Goal: Task Accomplishment & Management: Manage account settings

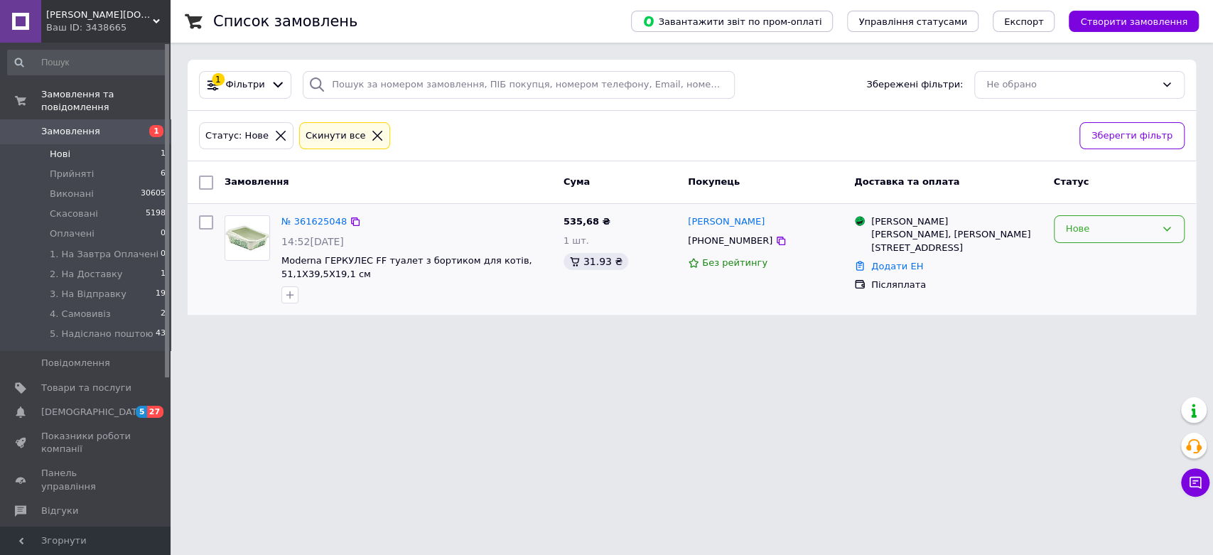
drag, startPoint x: 1099, startPoint y: 222, endPoint x: 1099, endPoint y: 235, distance: 12.8
click at [1099, 222] on div "Нове" at bounding box center [1111, 229] width 90 height 15
click at [1114, 356] on li "1. На Завтра Оплачені" at bounding box center [1119, 370] width 129 height 41
click at [141, 284] on li "3. На Відправку 19" at bounding box center [87, 294] width 174 height 20
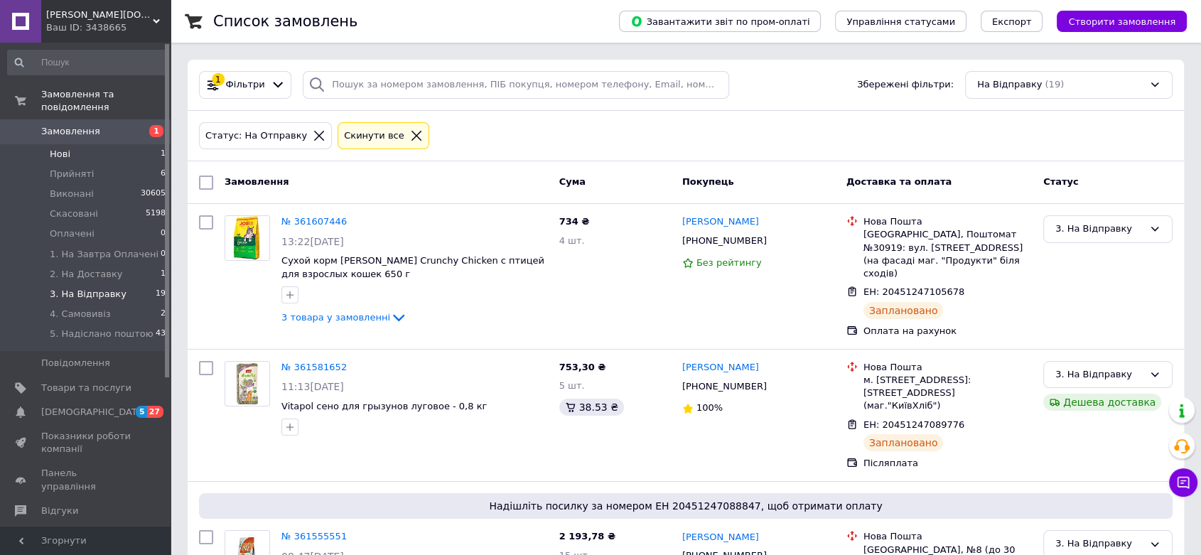
click at [127, 144] on li "Нові 1" at bounding box center [87, 154] width 174 height 20
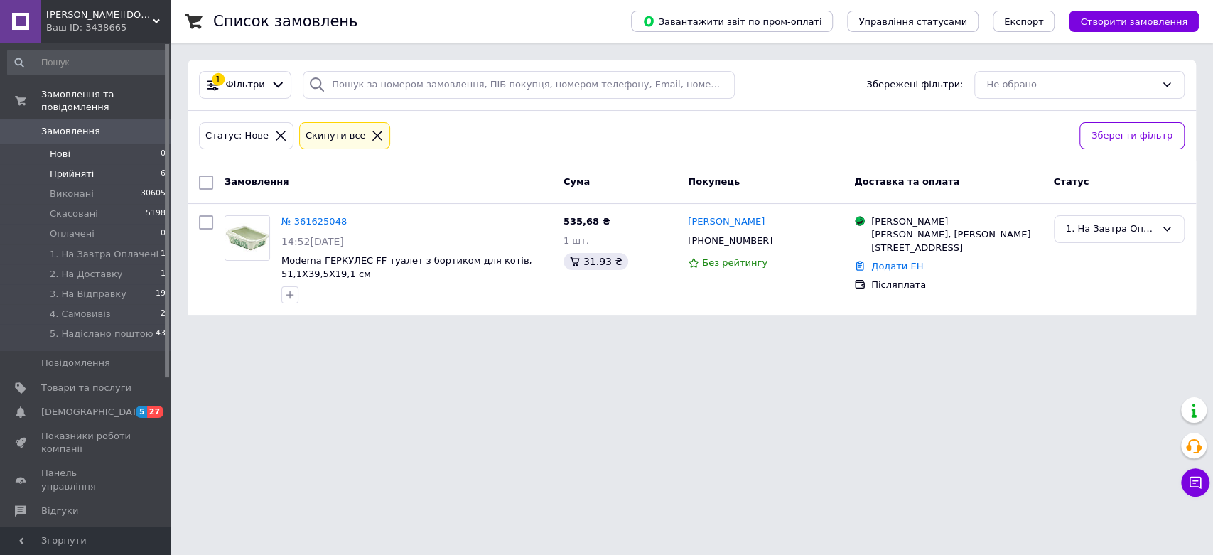
click at [152, 164] on li "Прийняті 6" at bounding box center [87, 174] width 174 height 20
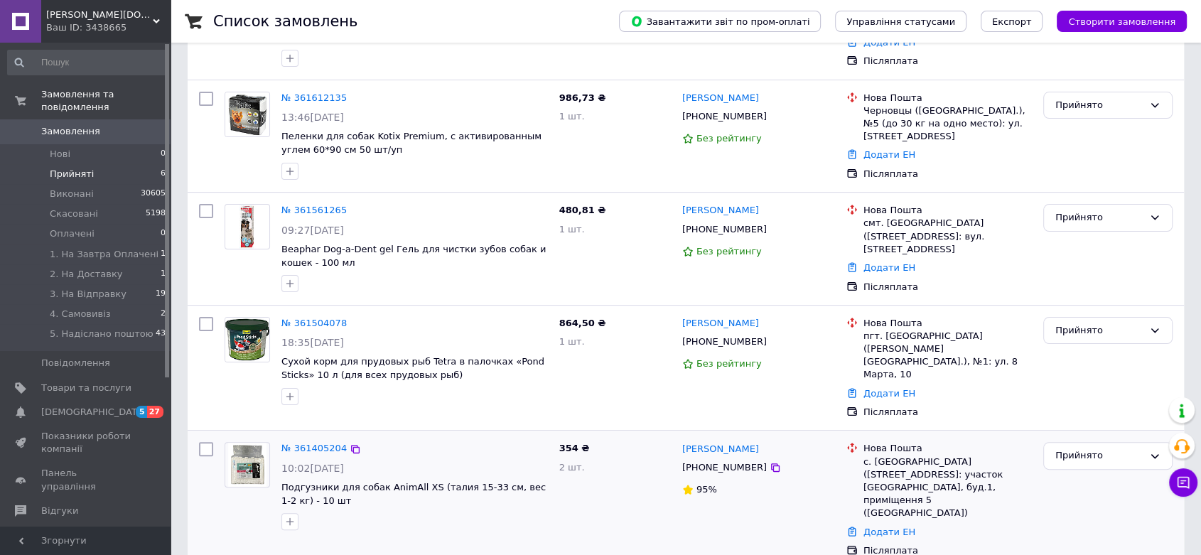
scroll to position [334, 0]
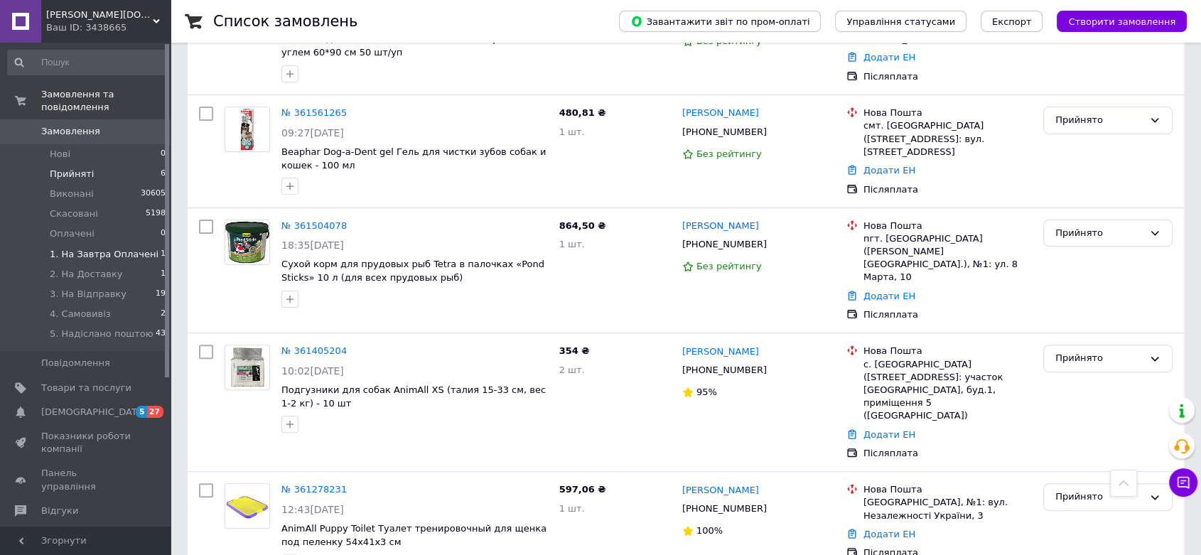
click at [163, 245] on li "1. На Завтра Оплачені 1" at bounding box center [87, 255] width 174 height 20
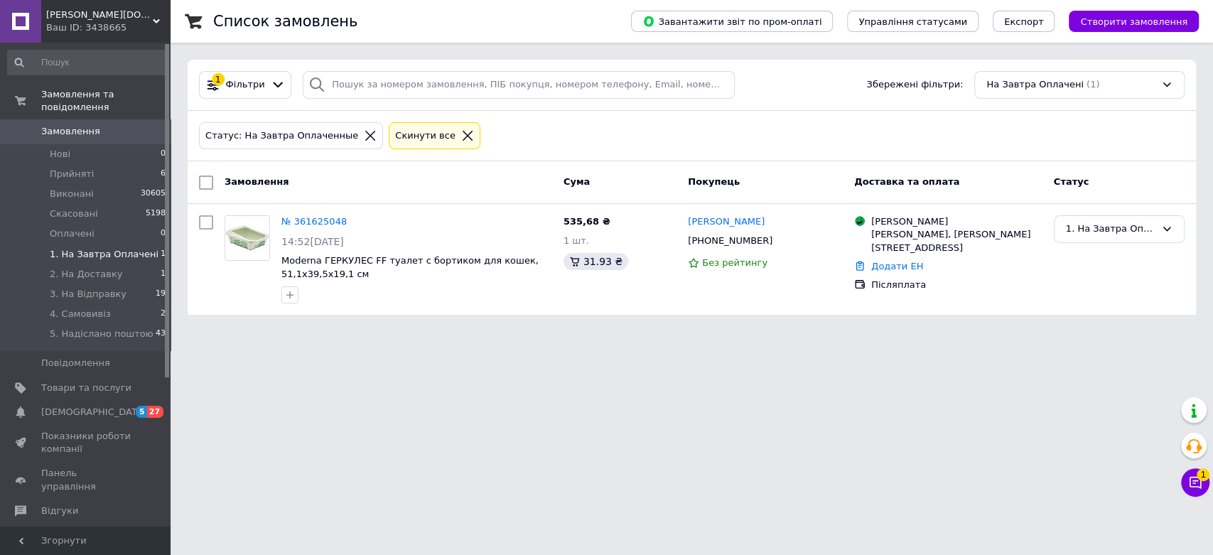
click at [119, 125] on span "Замовлення" at bounding box center [86, 131] width 90 height 13
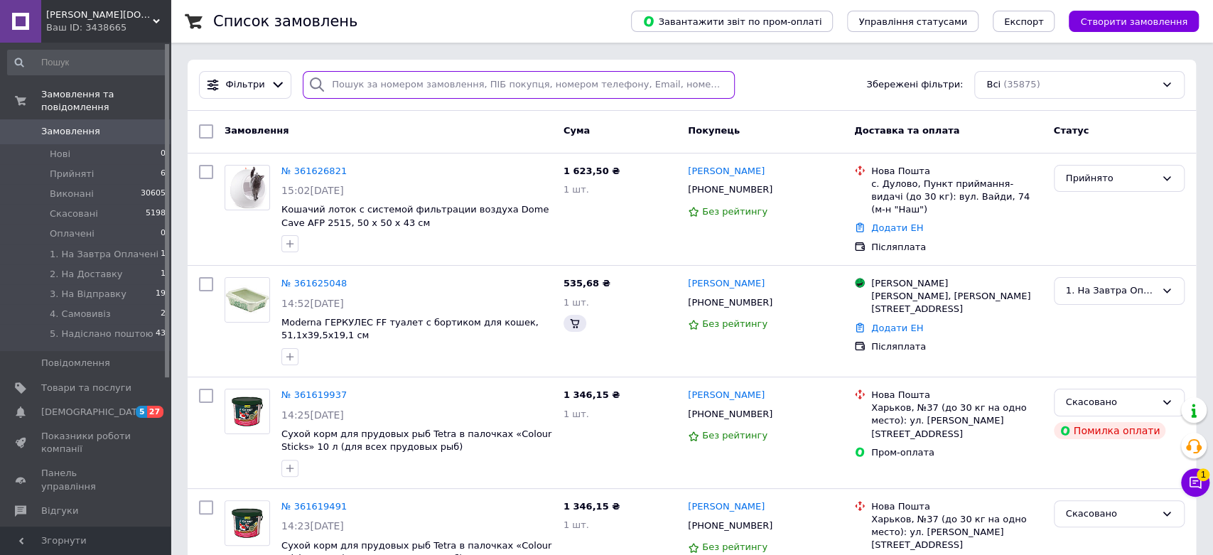
click at [490, 87] on input "search" at bounding box center [519, 85] width 432 height 28
paste input "+380966936910"
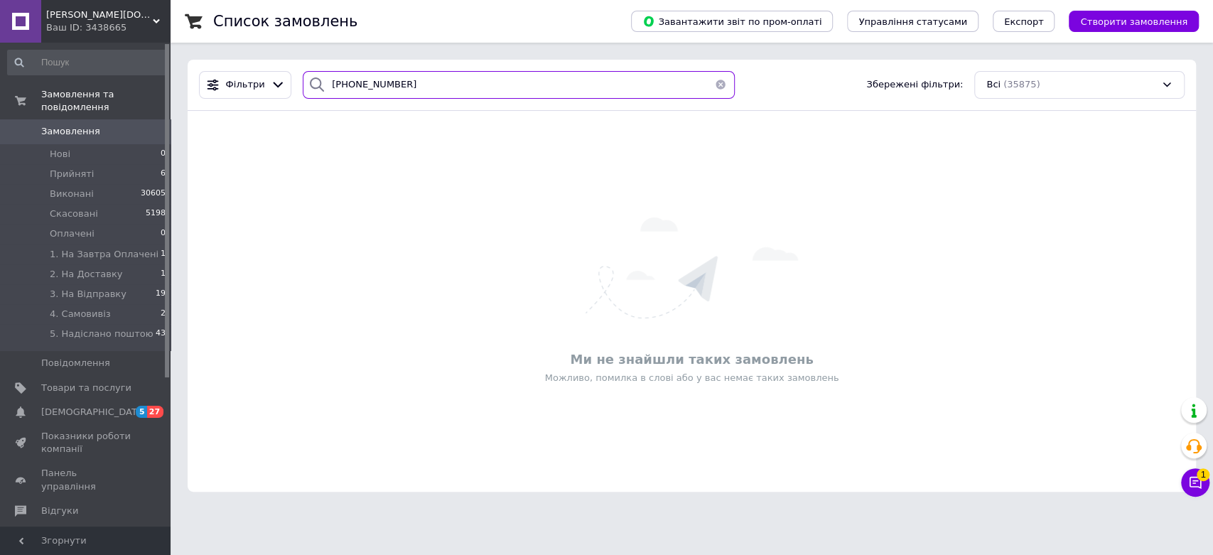
type input "+380966936910"
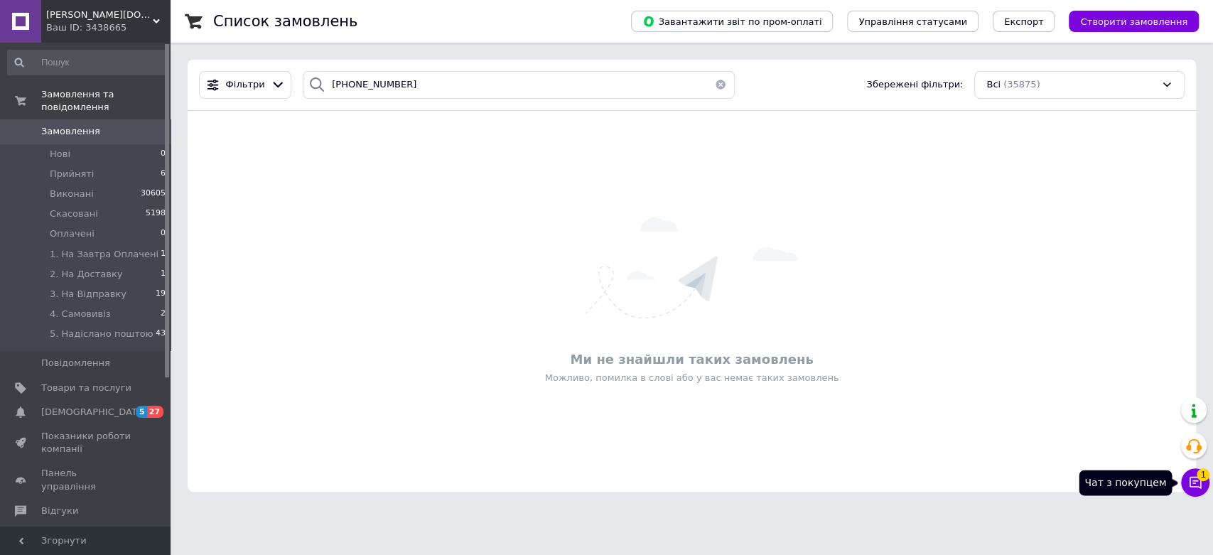
click at [1188, 476] on icon at bounding box center [1195, 483] width 14 height 14
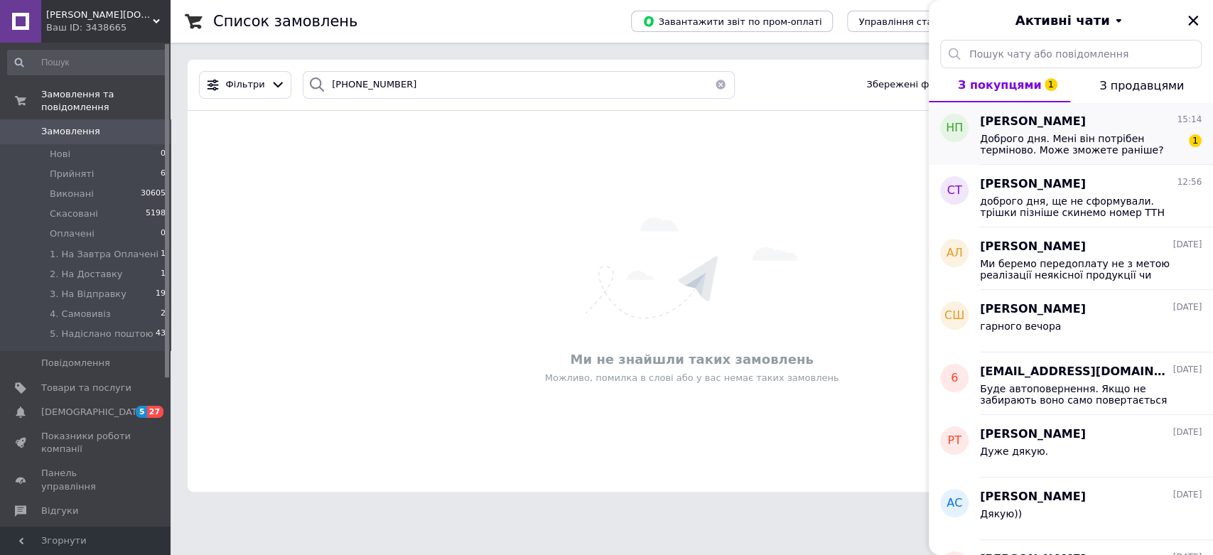
click at [1092, 139] on span "Доброго дня. Мені він потрібен терміново. Може зможете раніше?" at bounding box center [1081, 144] width 202 height 23
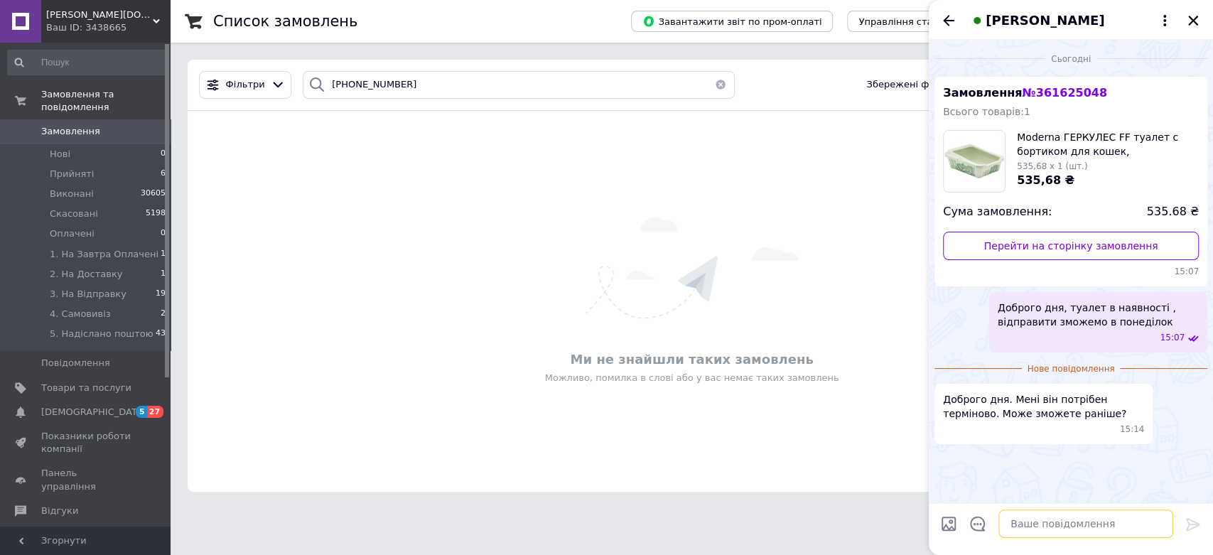
click at [1041, 520] on textarea at bounding box center [1086, 524] width 175 height 28
click at [1102, 535] on textarea "на жаль" at bounding box center [1071, 524] width 203 height 28
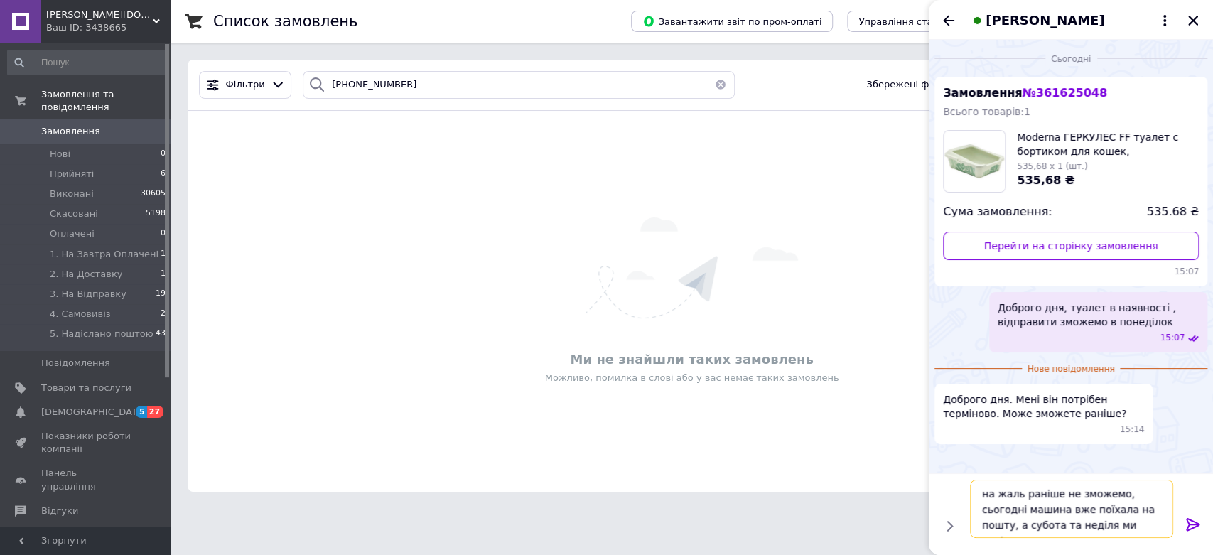
type textarea "на жаль раніше не зможемо, сьогодні машина вже поїхала на пошту, а субота та не…"
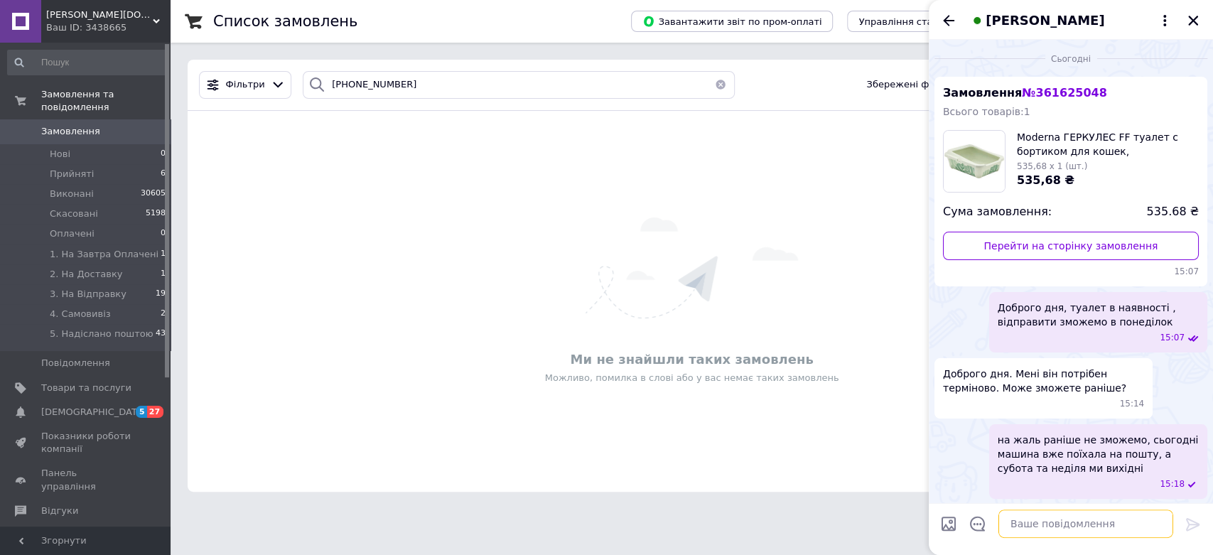
scroll to position [1, 0]
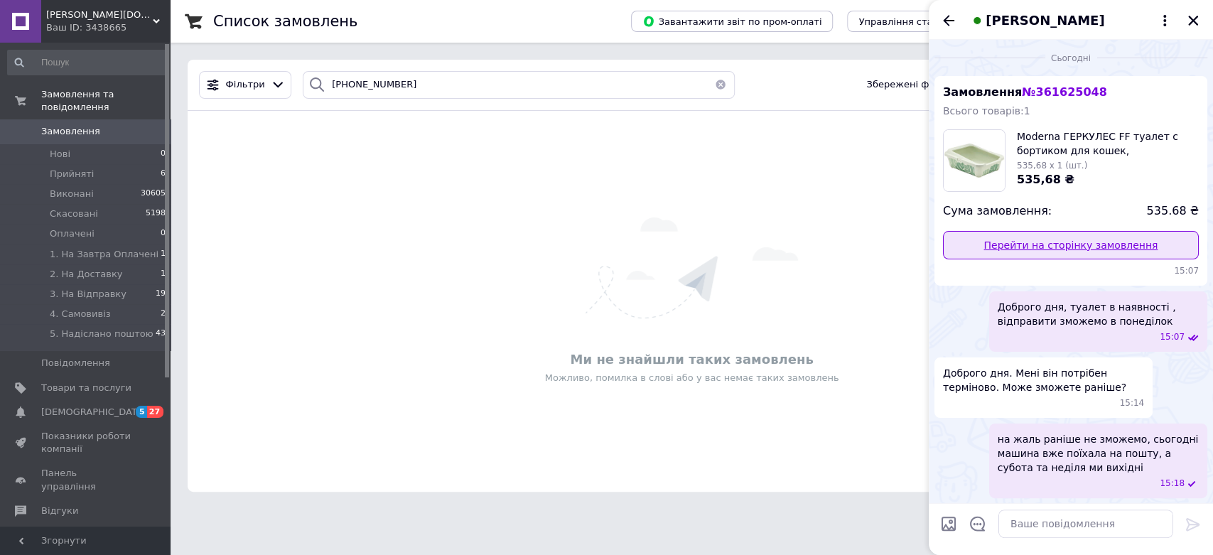
click at [1095, 233] on link "Перейти на сторінку замовлення" at bounding box center [1071, 245] width 256 height 28
click at [1190, 24] on icon "Закрити" at bounding box center [1193, 21] width 10 height 10
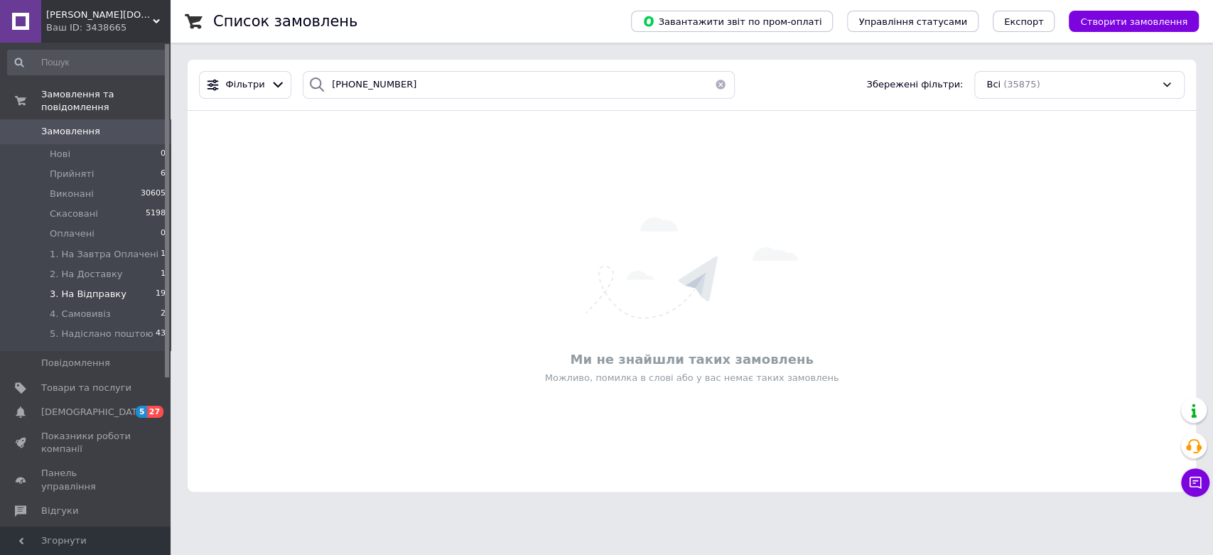
click at [40, 284] on li "3. На Відправку 19" at bounding box center [87, 294] width 174 height 20
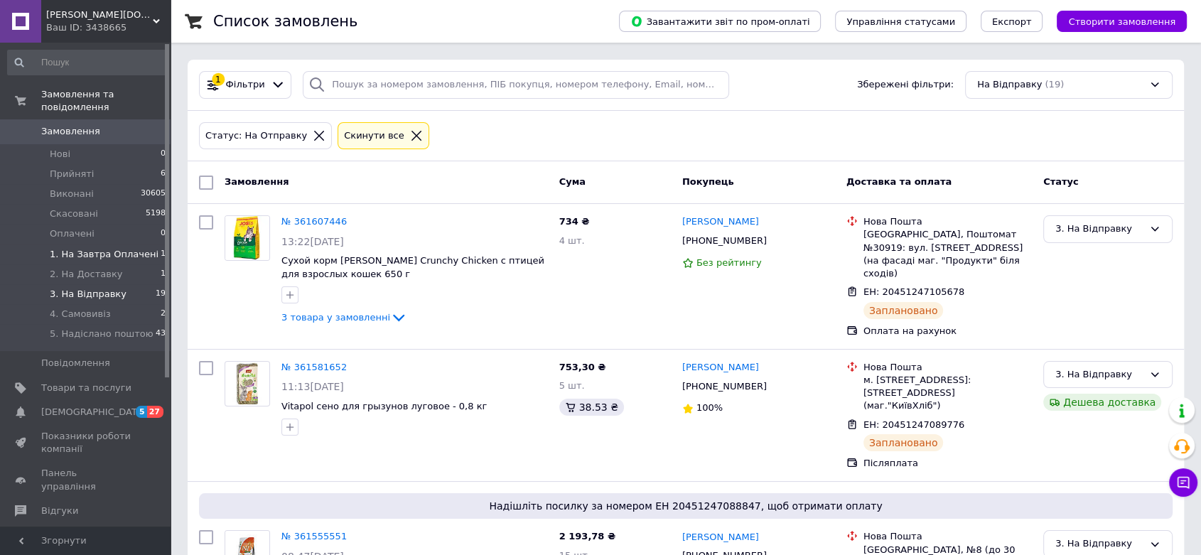
click at [143, 248] on span "1. На Завтра Оплачені" at bounding box center [104, 254] width 109 height 13
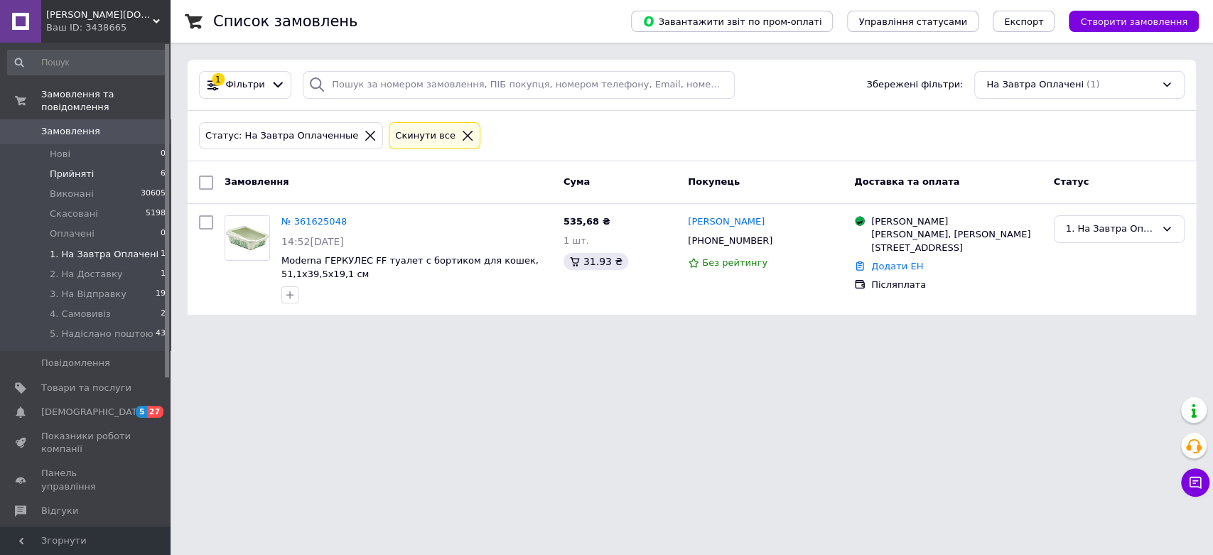
click at [122, 164] on li "Прийняті 6" at bounding box center [87, 174] width 174 height 20
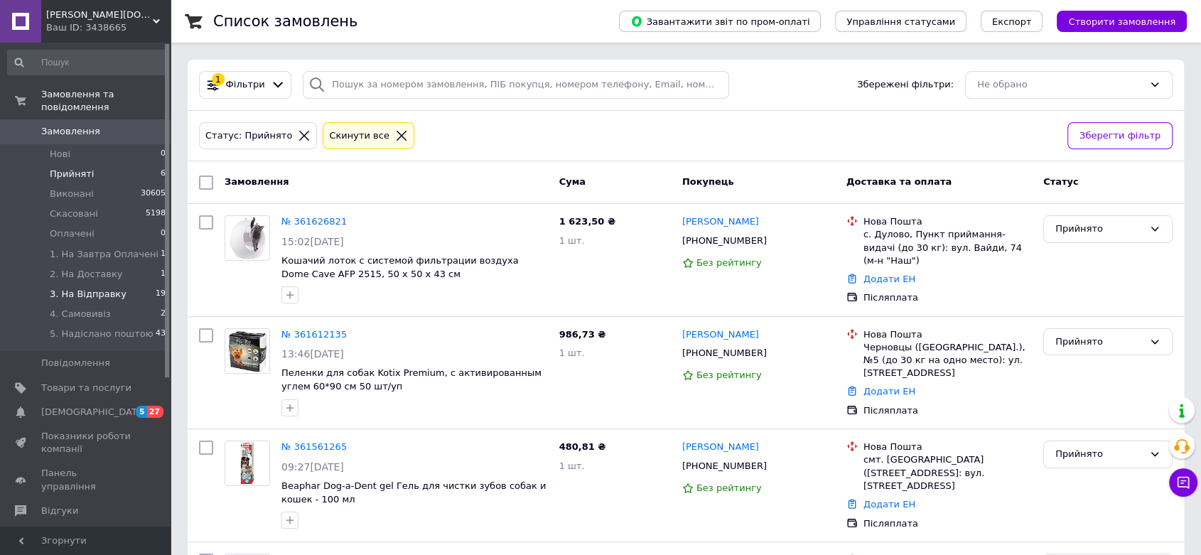
click at [109, 284] on li "3. На Відправку 19" at bounding box center [87, 294] width 174 height 20
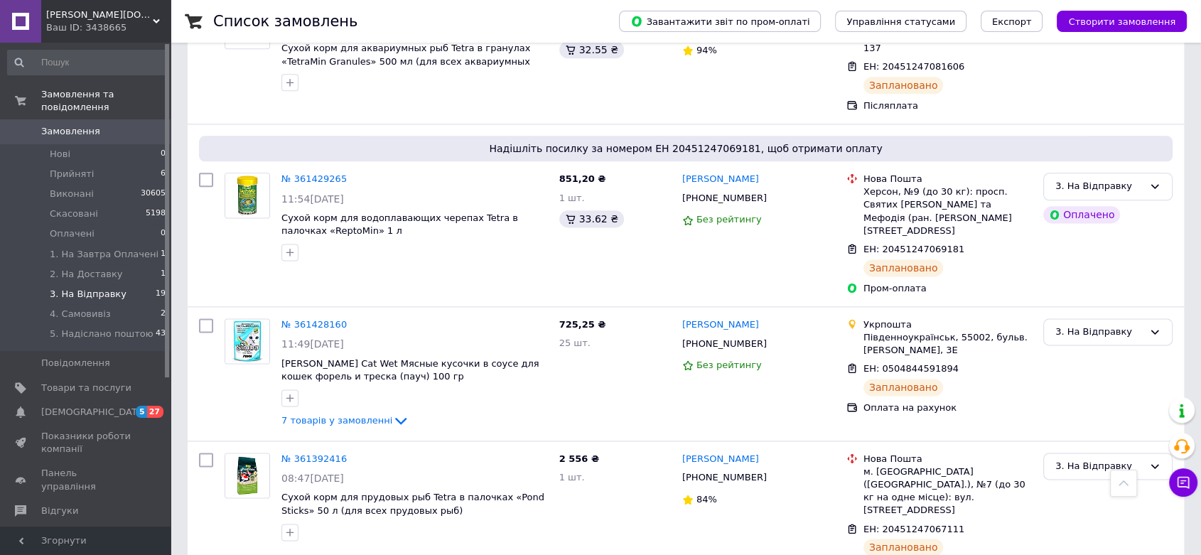
scroll to position [2274, 0]
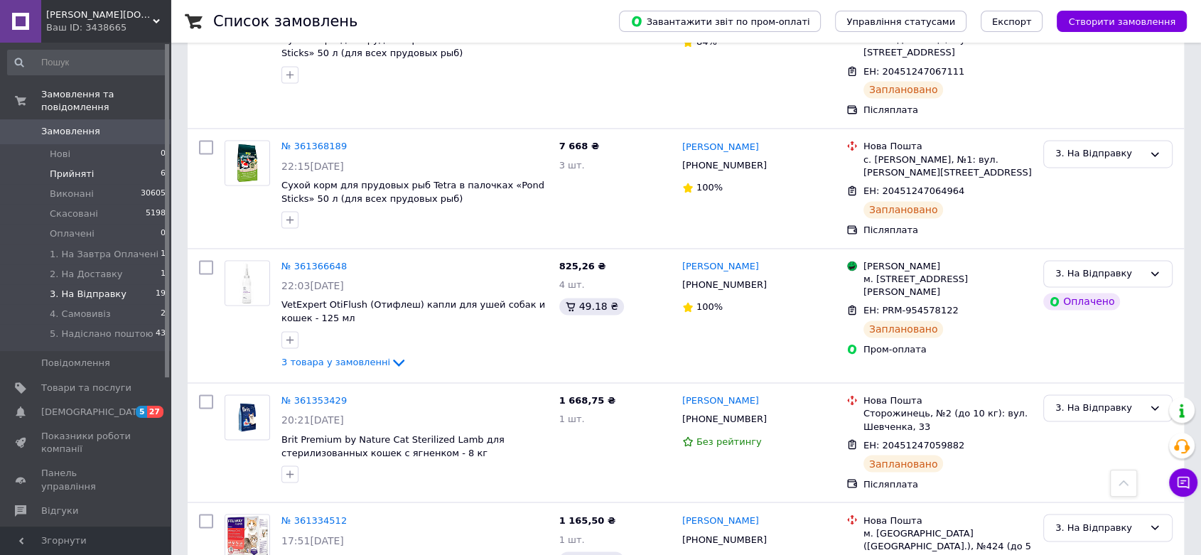
click at [135, 168] on li "Прийняті 6" at bounding box center [87, 174] width 174 height 20
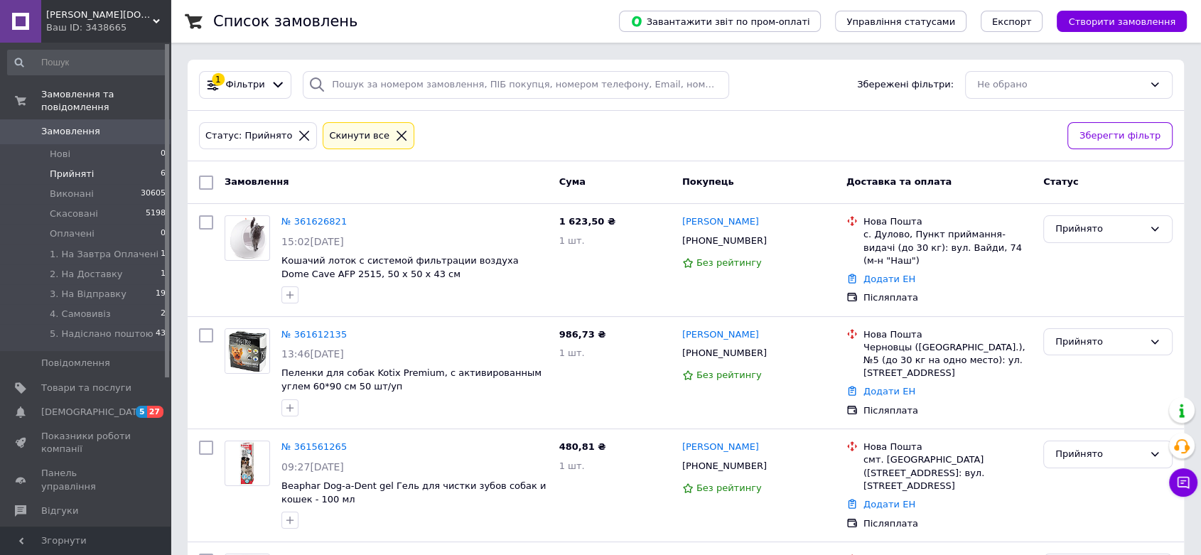
click at [715, 180] on span "Покупець" at bounding box center [708, 181] width 52 height 11
click at [876, 168] on div "Замовлення Cума Покупець Доставка та оплата Статус" at bounding box center [686, 182] width 997 height 43
click at [880, 180] on span "Доставка та оплата" at bounding box center [899, 181] width 105 height 11
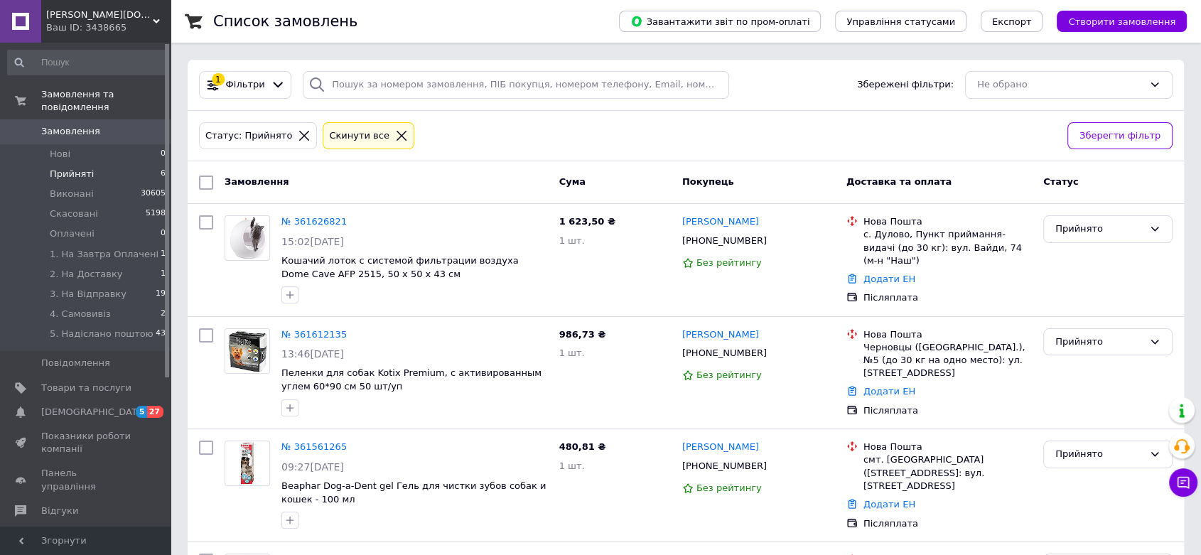
click at [897, 181] on span "Доставка та оплата" at bounding box center [899, 181] width 105 height 11
click at [133, 284] on li "3. На Відправку 19" at bounding box center [87, 294] width 174 height 20
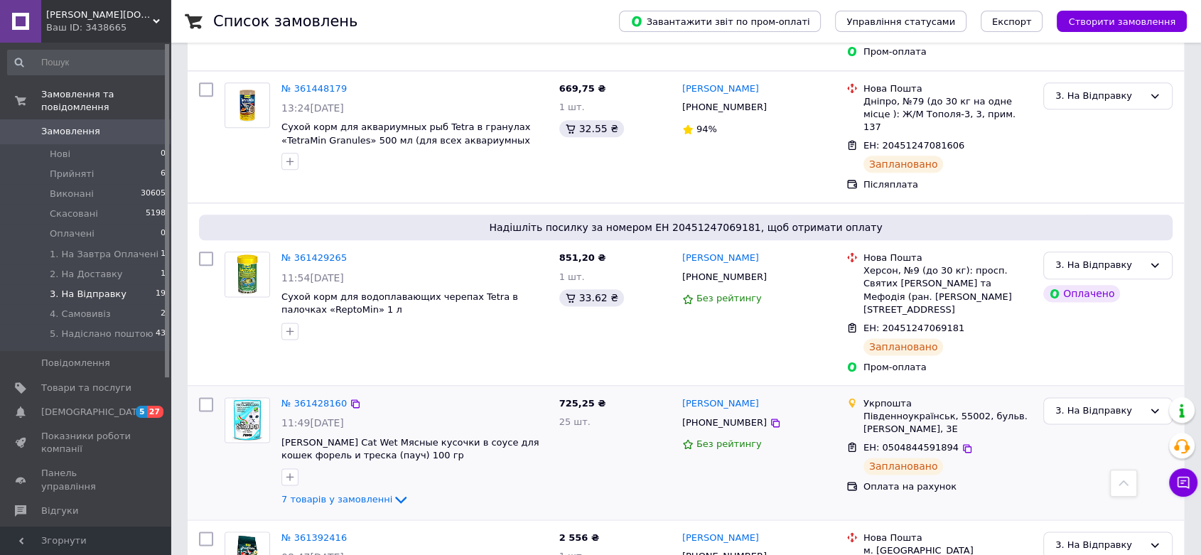
scroll to position [2274, 0]
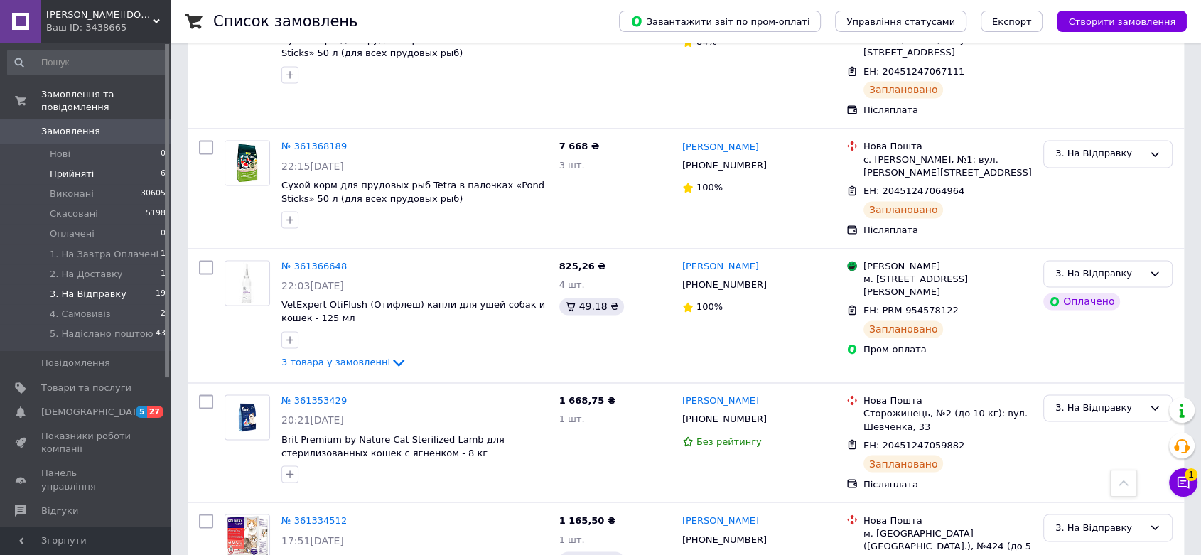
click at [108, 164] on li "Прийняті 6" at bounding box center [87, 174] width 174 height 20
click at [1169, 479] on button "Чат з покупцем 1" at bounding box center [1183, 482] width 28 height 28
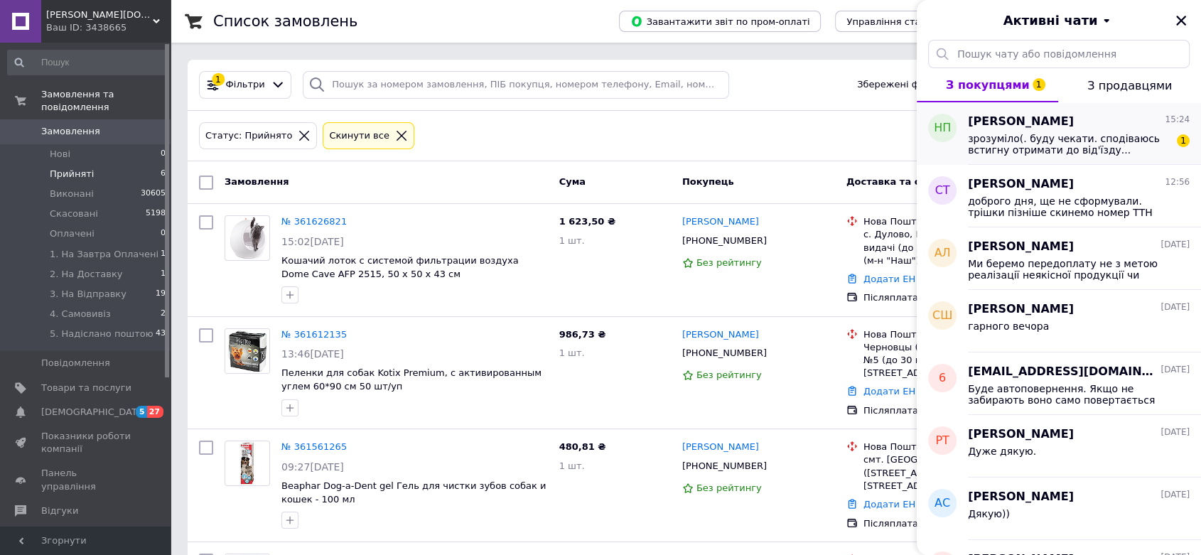
click at [1097, 143] on span "зрозуміло(. буду чекати. сподіваюсь встигну отримати до від'їзду..." at bounding box center [1069, 144] width 202 height 23
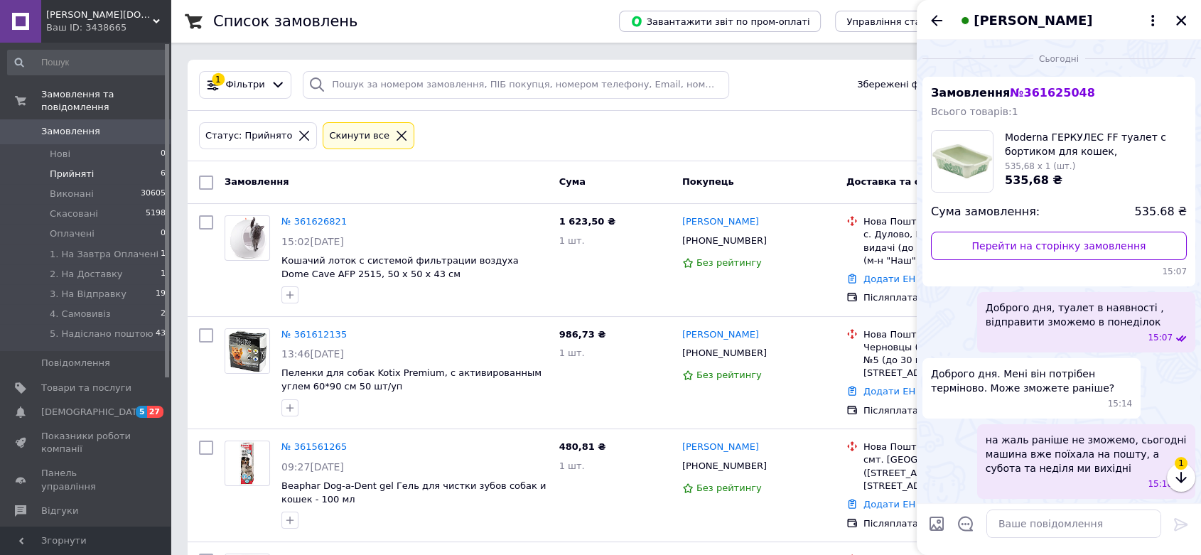
scroll to position [92, 0]
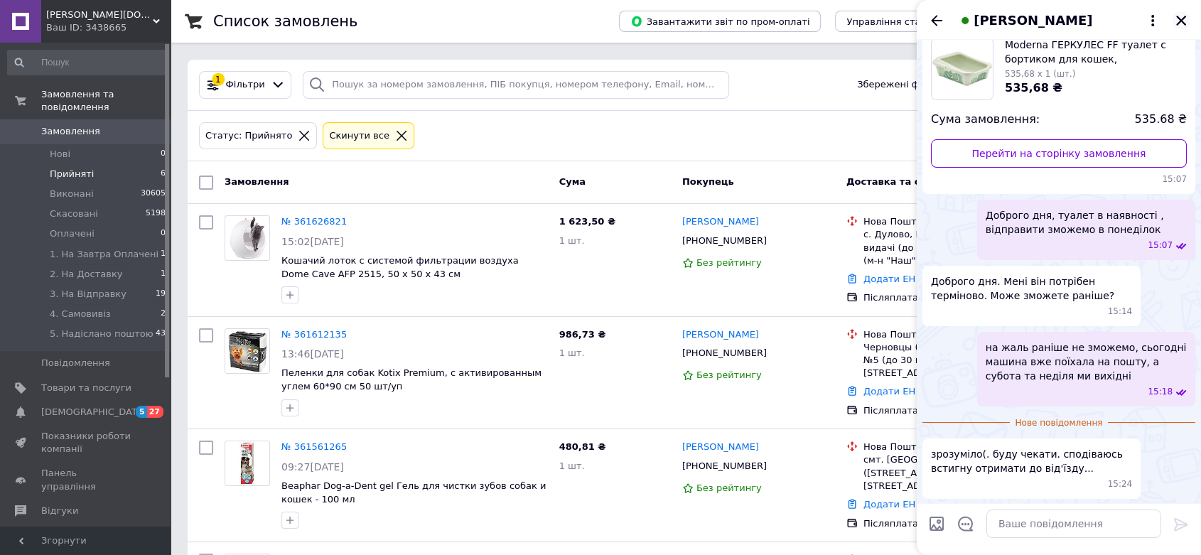
click at [1175, 17] on icon "Закрити" at bounding box center [1181, 20] width 13 height 13
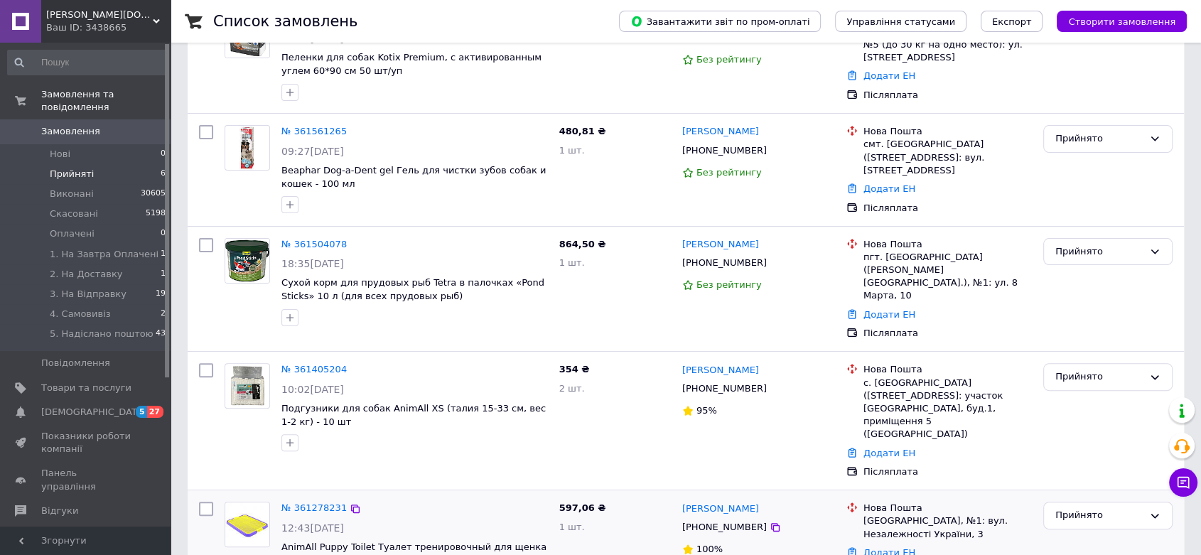
scroll to position [334, 0]
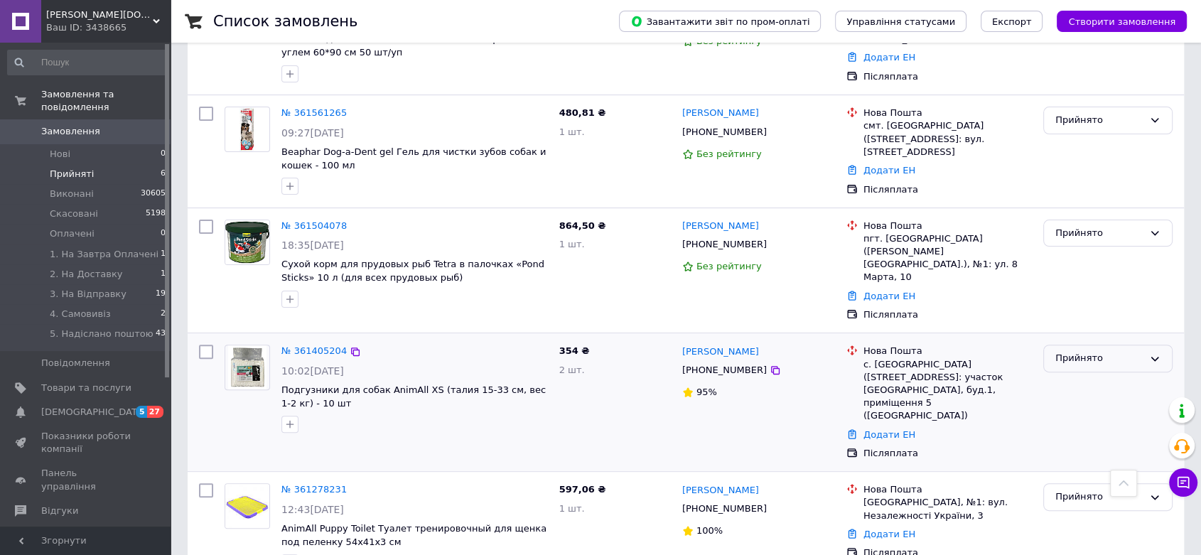
drag, startPoint x: 1080, startPoint y: 341, endPoint x: 1083, endPoint y: 351, distance: 10.2
click at [1080, 351] on div "Прийнято" at bounding box center [1100, 358] width 88 height 15
click at [1078, 453] on li "1. На Завтра Оплачені" at bounding box center [1108, 473] width 128 height 41
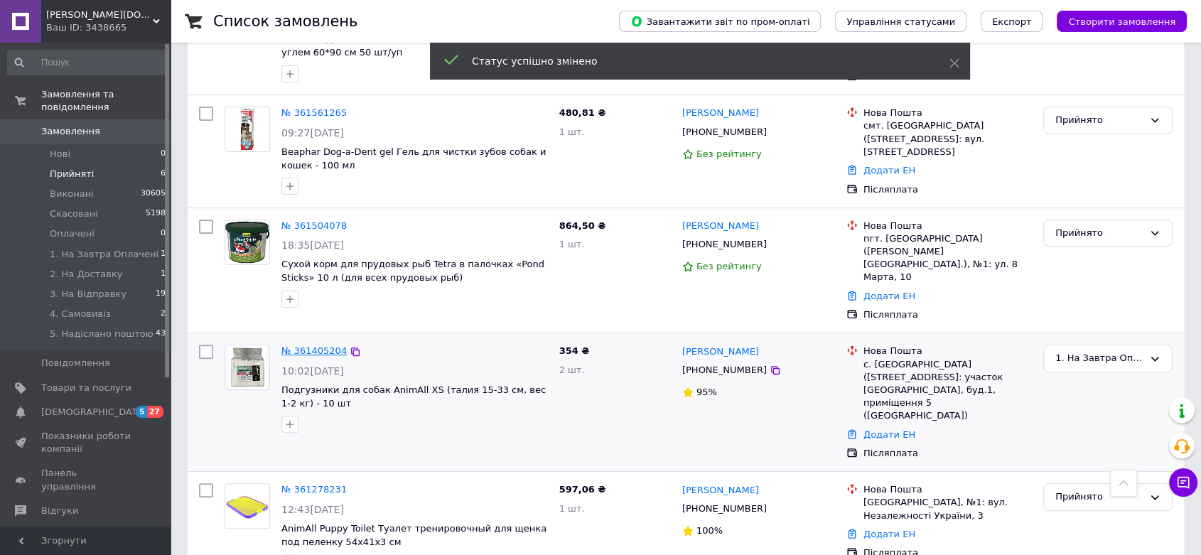
click at [311, 345] on link "№ 361405204" at bounding box center [313, 350] width 65 height 11
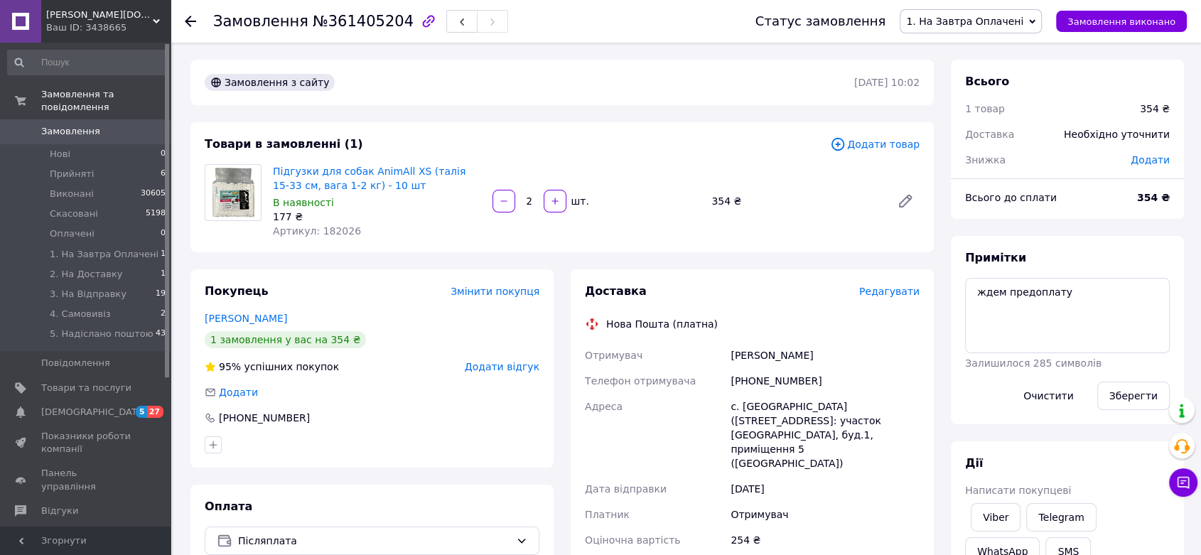
click at [330, 234] on span "Артикул: 182026" at bounding box center [317, 230] width 88 height 11
click at [334, 240] on div "Підгузки для собак AnimAll XS (талія 15-33 см, вага 1-2 кг) - 10 шт В наявності…" at bounding box center [377, 201] width 220 height 80
click at [331, 232] on span "Артикул: 182026" at bounding box center [317, 230] width 88 height 11
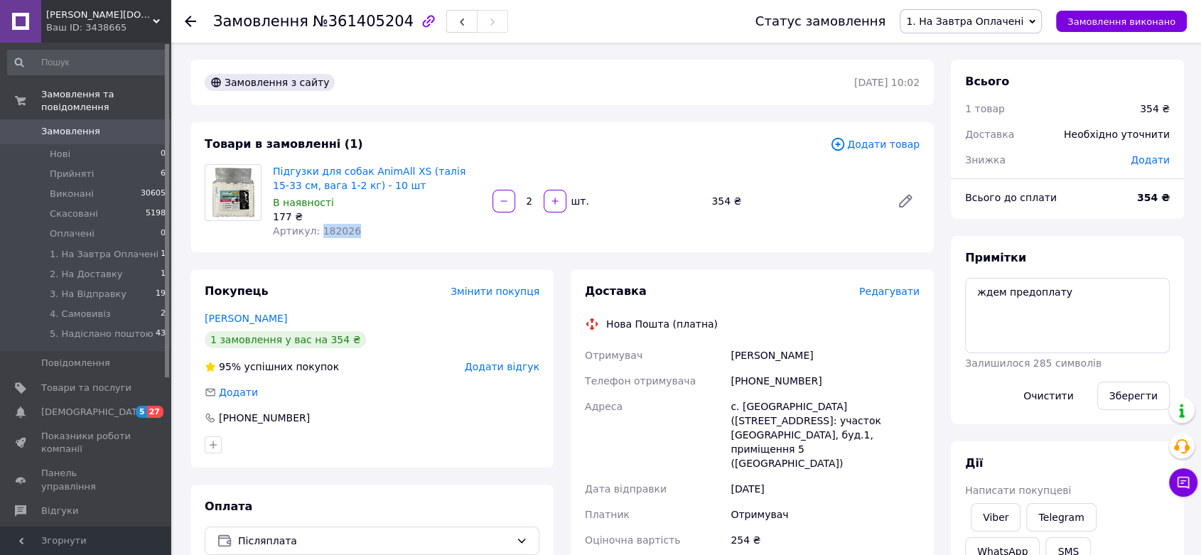
click at [331, 232] on span "Артикул: 182026" at bounding box center [317, 230] width 88 height 11
copy span "182026"
click at [560, 272] on div "Покупець Змінити покупця Денисова Наталія 1 замовлення у вас на 354 ₴ 95% успіш…" at bounding box center [372, 532] width 380 height 526
drag, startPoint x: 397, startPoint y: 183, endPoint x: 269, endPoint y: 176, distance: 128.1
click at [269, 176] on div "Підгузки для собак AnimAll XS (талія 15-33 см, вага 1-2 кг) - 10 шт В наявності…" at bounding box center [377, 201] width 220 height 80
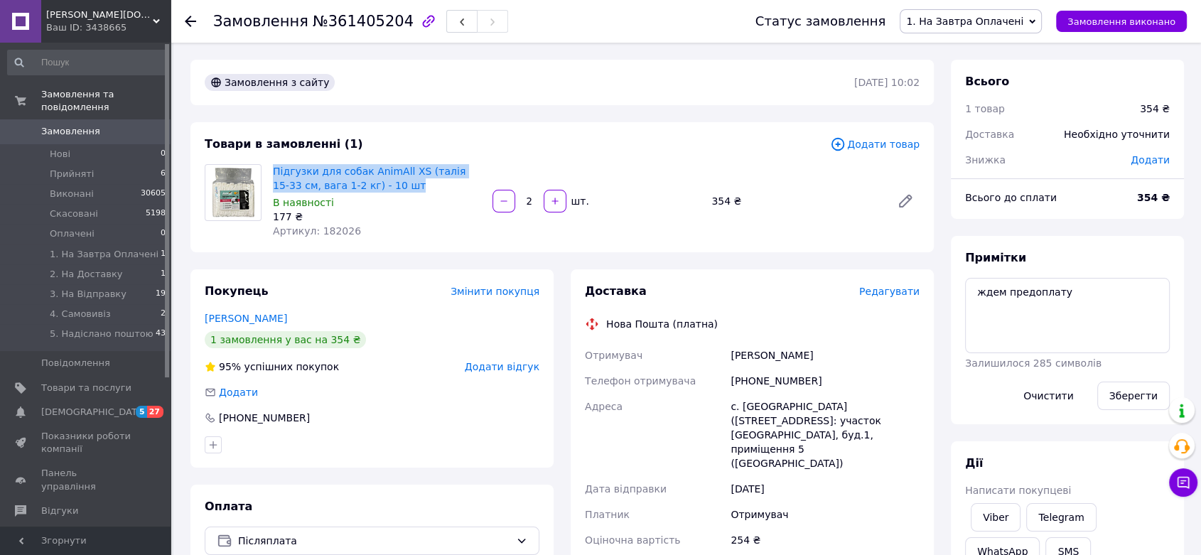
copy link "Підгузки для собак AnimAll XS (талія 15-33 см, вага 1-2 кг) - 10 шт"
click at [340, 233] on span "Артикул: 182026" at bounding box center [317, 230] width 88 height 11
copy span "182026"
drag, startPoint x: 384, startPoint y: 189, endPoint x: 265, endPoint y: 170, distance: 120.2
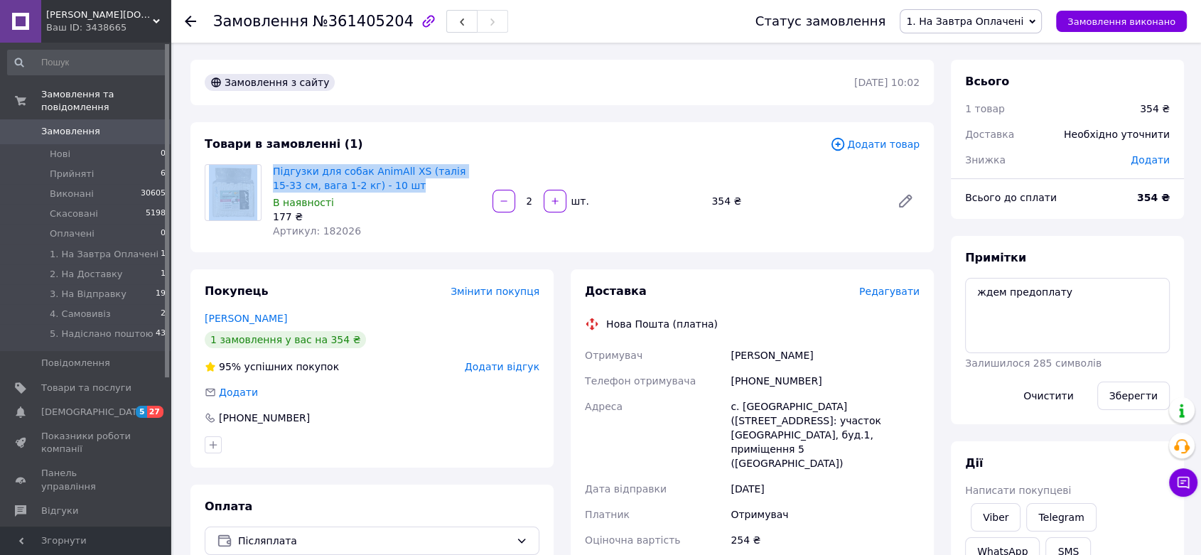
click at [265, 170] on div "Підгузки для собак AnimAll XS (талія 15-33 см, вага 1-2 кг) - 10 шт В наявності…" at bounding box center [562, 201] width 726 height 74
click at [267, 169] on div at bounding box center [233, 201] width 68 height 74
drag, startPoint x: 268, startPoint y: 161, endPoint x: 388, endPoint y: 180, distance: 121.6
click at [388, 180] on div "Підгузки для собак AnimAll XS (талія 15-33 см, вага 1-2 кг) - 10 шт В наявності…" at bounding box center [377, 201] width 220 height 80
copy link "Підгузки для собак AnimAll XS (талія 15-33 см, вага 1-2 кг) - 10 шт"
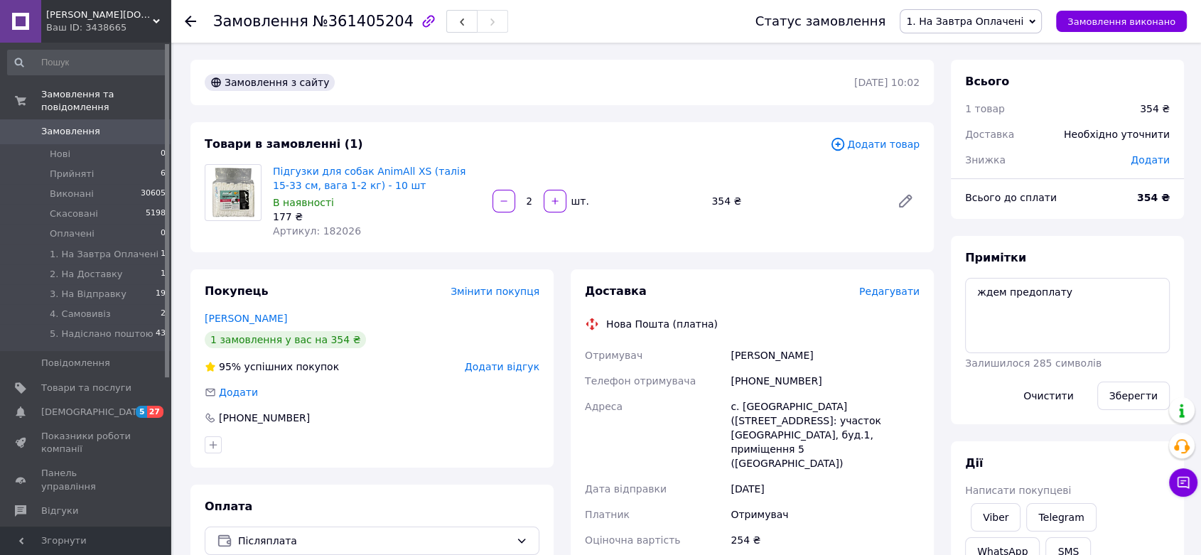
click at [328, 226] on span "Артикул: 182026" at bounding box center [317, 230] width 88 height 11
copy span "182026"
click at [466, 245] on div "Товари в замовленні (1) Додати товар Підгузки для собак AnimAll XS (талія 15-33…" at bounding box center [561, 187] width 743 height 130
click at [888, 80] on time "11.09.2025 | 10:02" at bounding box center [886, 82] width 65 height 11
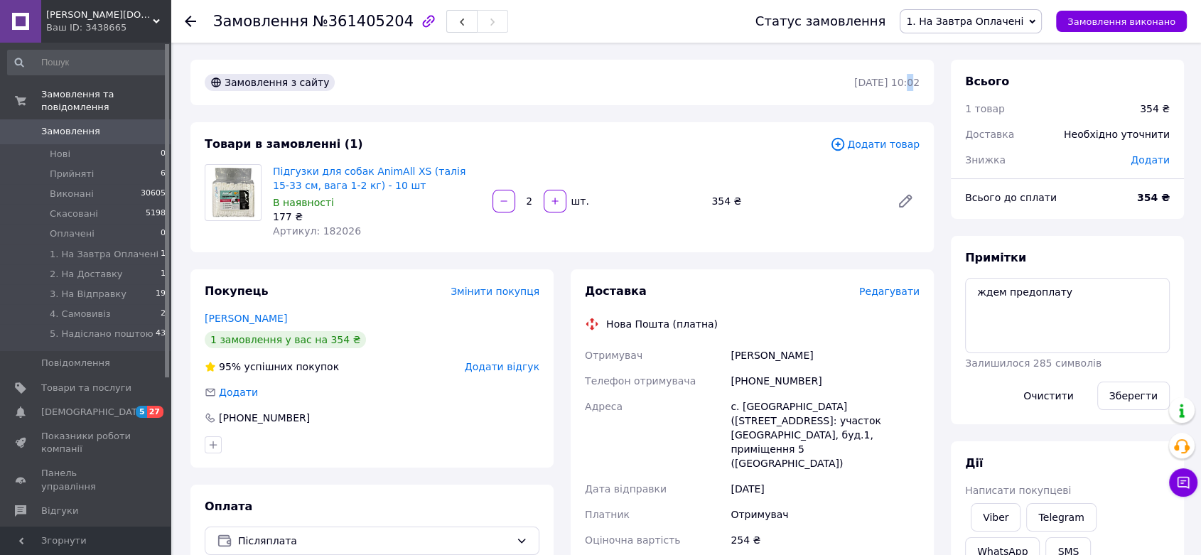
click at [888, 80] on time "11.09.2025 | 10:02" at bounding box center [886, 82] width 65 height 11
click at [888, 90] on div "11.09.2025 | 10:02" at bounding box center [887, 82] width 68 height 17
click at [889, 87] on time "11.09.2025 | 10:02" at bounding box center [886, 82] width 65 height 11
click at [892, 102] on div "Замовлення з сайту 11.09.2025 | 10:02" at bounding box center [561, 82] width 743 height 45
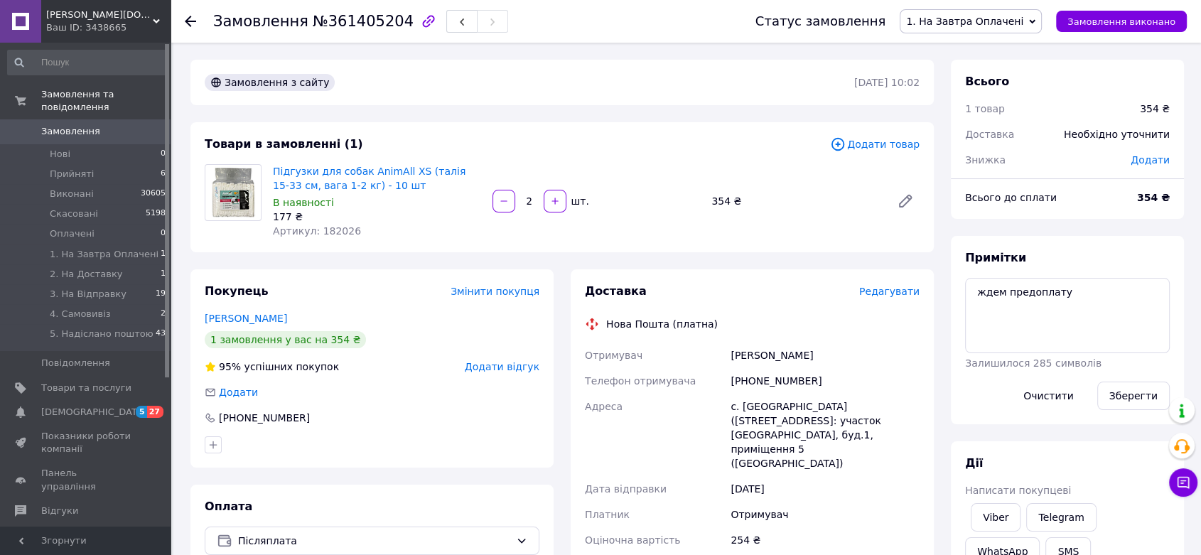
drag, startPoint x: 901, startPoint y: 78, endPoint x: 913, endPoint y: 80, distance: 12.9
click at [913, 80] on time "11.09.2025 | 10:02" at bounding box center [886, 82] width 65 height 11
click at [913, 97] on div "Замовлення з сайту 11.09.2025 | 10:02" at bounding box center [561, 82] width 743 height 45
